Goal: Task Accomplishment & Management: Use online tool/utility

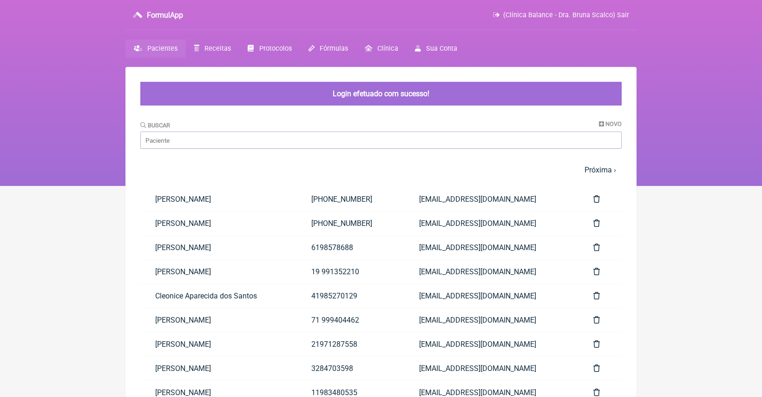
click at [404, 229] on link "(21) 96419-9855" at bounding box center [350, 223] width 108 height 24
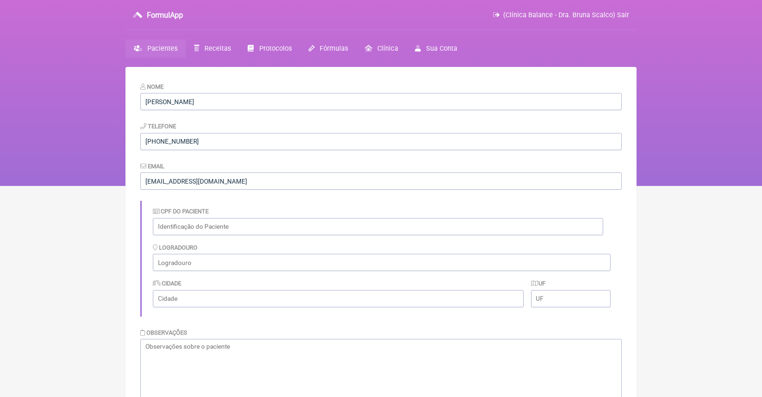
click at [158, 51] on span "Pacientes" at bounding box center [162, 49] width 30 height 8
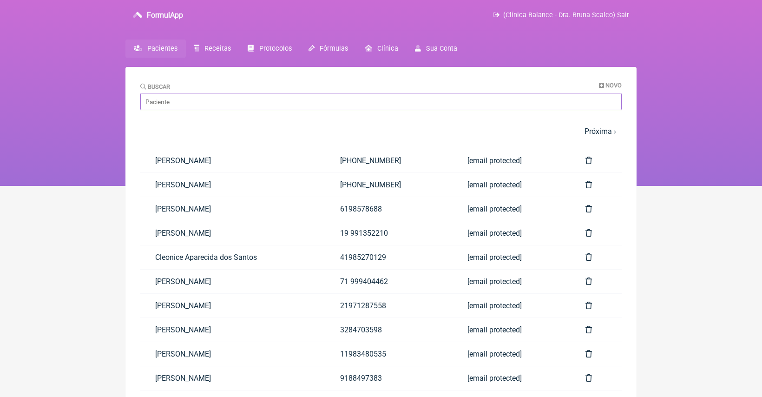
click at [274, 104] on input "Buscar" at bounding box center [380, 101] width 481 height 17
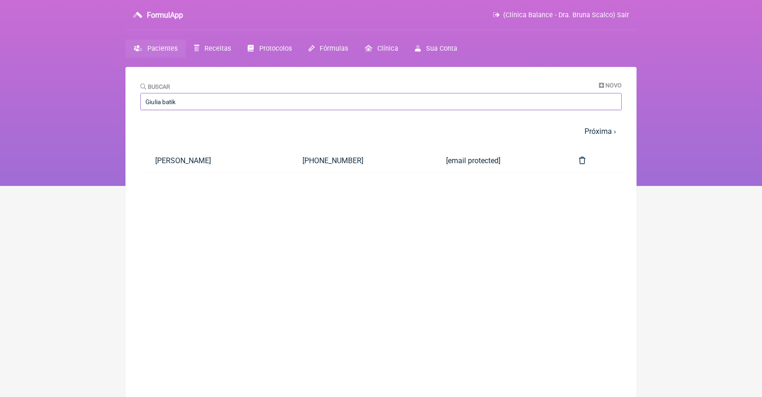
type input "Giulia batik"
drag, startPoint x: 275, startPoint y: 104, endPoint x: 285, endPoint y: 163, distance: 60.8
click at [286, 163] on link "[PERSON_NAME]" at bounding box center [213, 161] width 147 height 24
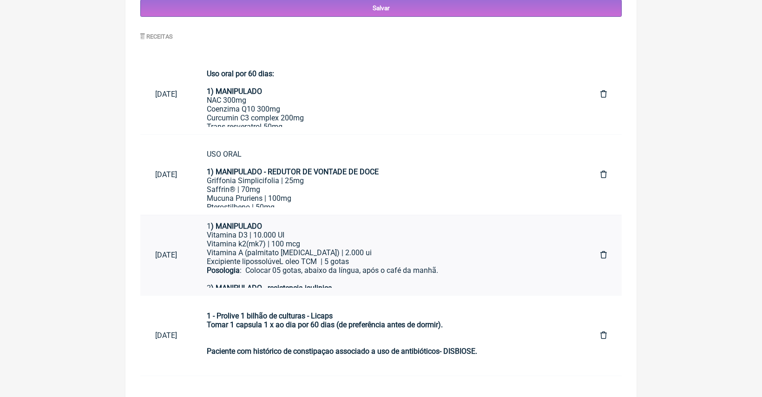
scroll to position [32, 0]
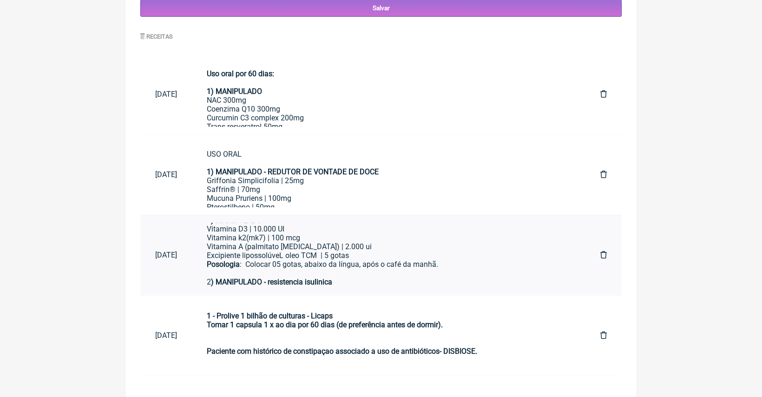
click at [313, 260] on div "Posologia : Colocar 05 gotas, abaixo da língua, após o café da manhã." at bounding box center [389, 264] width 364 height 9
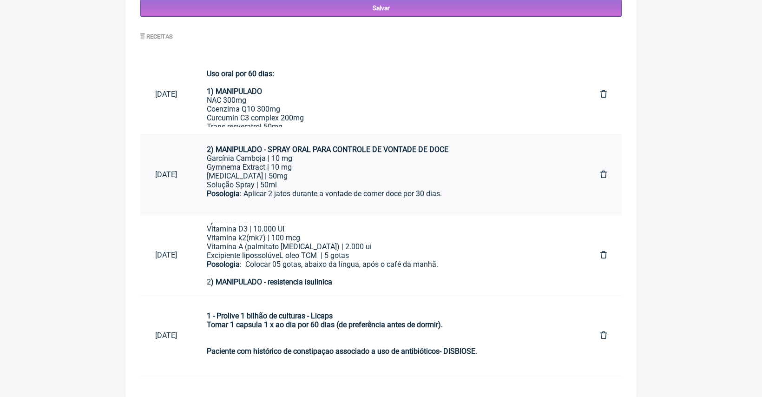
scroll to position [84, 0]
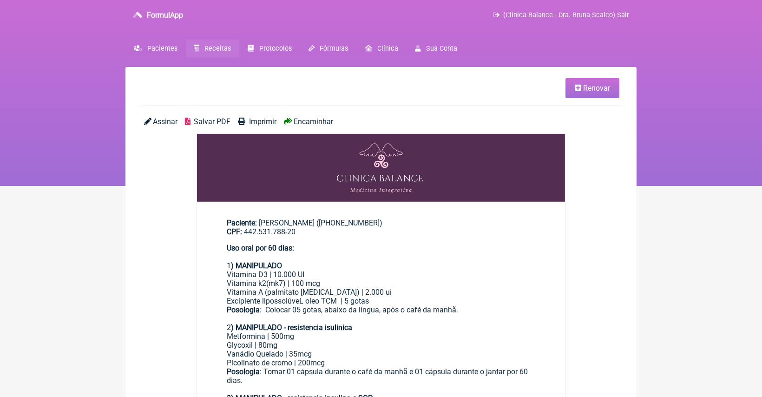
click at [606, 84] on span "Renovar" at bounding box center [596, 88] width 27 height 9
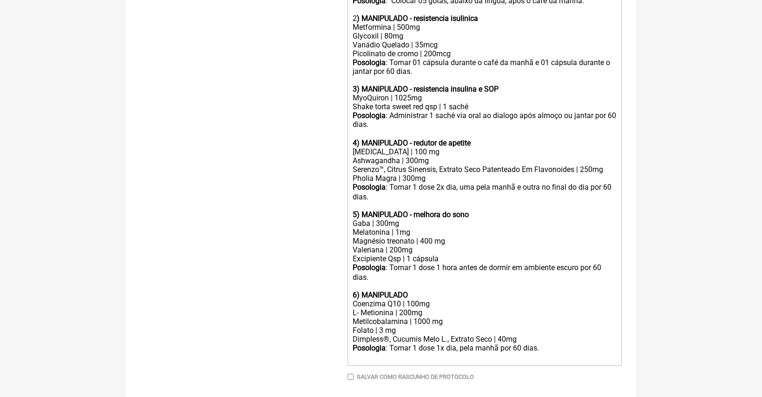
scroll to position [397, 0]
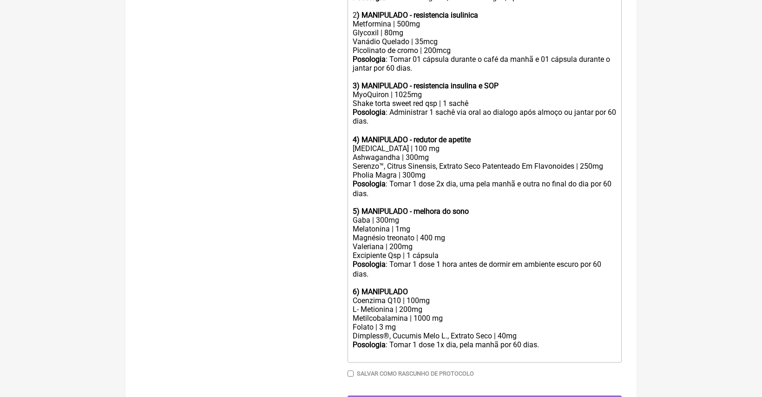
click at [456, 224] on div "Melatonina | 1mg Magnésio treonato | 400 mg" at bounding box center [484, 233] width 264 height 18
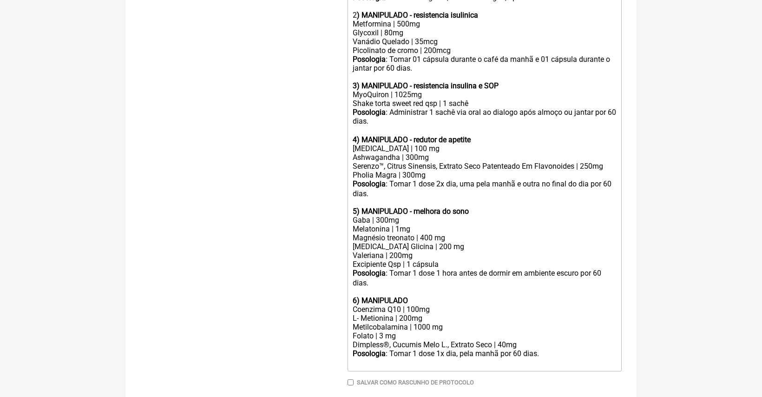
click at [400, 224] on div "Melatonina | 1mg Magnésio treonato | 400 mg [MEDICAL_DATA] Glicina | 200 mg" at bounding box center [484, 237] width 264 height 26
type trix-editor "<lor><ipsumd>Sit amet con 64 adip:<el><se></doeius>6<tempor>) INCIDIDUNT</utlab…"
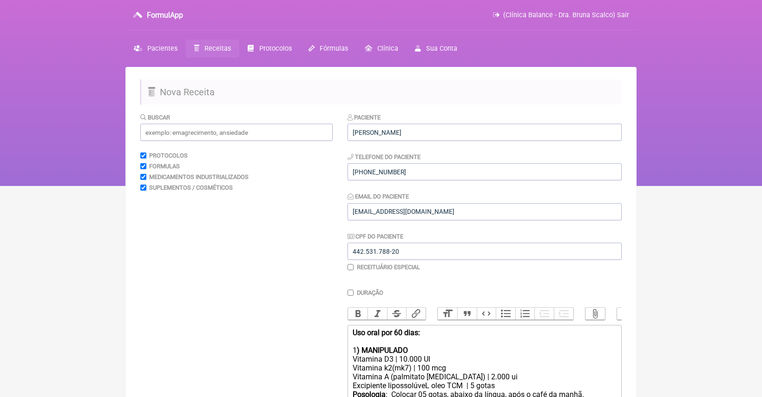
scroll to position [0, 0]
click at [349, 289] on input "Duração" at bounding box center [350, 292] width 6 height 6
checkbox input "true"
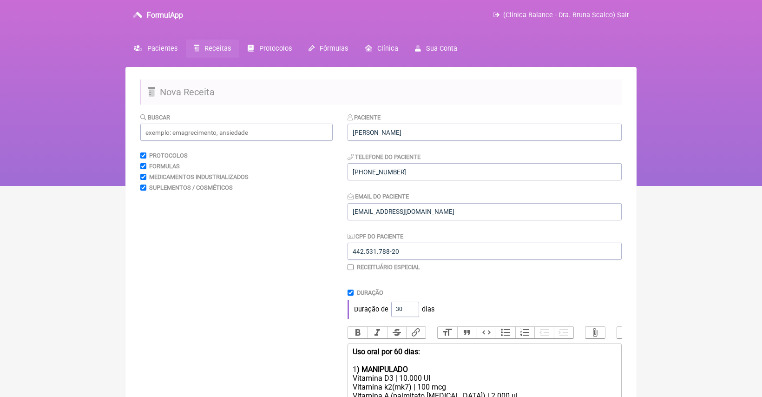
click at [451, 289] on div "Duração" at bounding box center [484, 292] width 274 height 7
click at [404, 308] on input "30" at bounding box center [405, 308] width 28 height 15
type input "40"
click at [505, 296] on div "Duração Duração de 40 dias" at bounding box center [484, 303] width 274 height 29
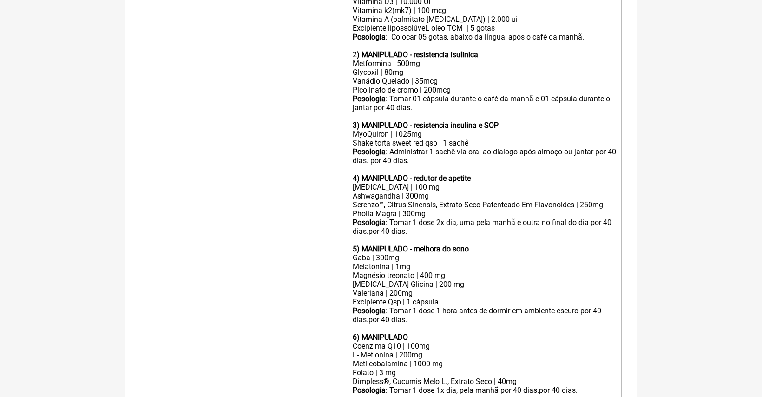
scroll to position [401, 0]
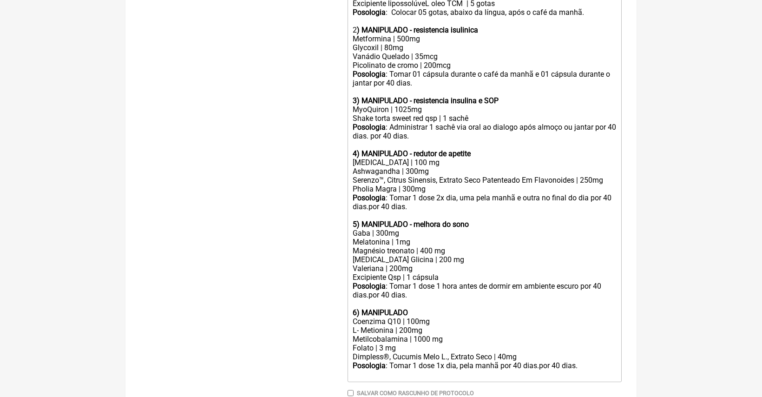
click at [381, 193] on div "Posologia : Tomar 1 dose 2x dia, uma pela manhã e outra no final do dia por 40 …" at bounding box center [484, 206] width 264 height 26
drag, startPoint x: 380, startPoint y: 126, endPoint x: 346, endPoint y: 126, distance: 33.9
click at [348, 126] on trix-editor "Uso oral por 60 dias: 1 ) MANIPULADO Vitamina D3 | 10.000 UI Vitamina k2(mk7) |…" at bounding box center [484, 161] width 274 height 439
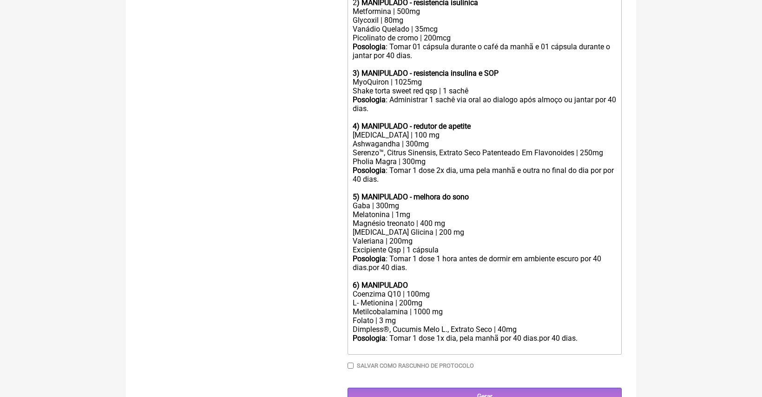
scroll to position [428, 0]
drag, startPoint x: 544, startPoint y: 316, endPoint x: 509, endPoint y: 316, distance: 34.4
click at [509, 334] on div "Posologia : Tomar 1 dose 1x dia, pela manhã por 40 dias.por 40 dias." at bounding box center [484, 343] width 264 height 18
type trix-editor "<lor><ipsumd>Sit amet con 43 adip:<el><se></doeius>9<tempor>) INCIDIDUNT</utlab…"
click at [531, 388] on input "Gerar" at bounding box center [484, 396] width 274 height 17
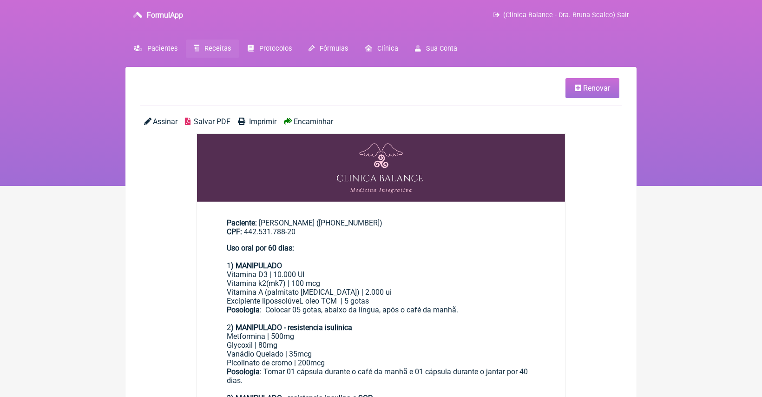
click at [322, 120] on span "Encaminhar" at bounding box center [312, 121] width 39 height 9
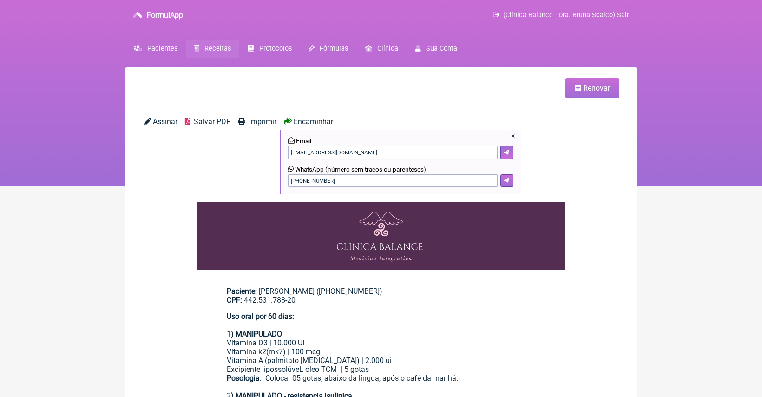
click at [505, 180] on icon at bounding box center [506, 180] width 6 height 6
